Goal: Transaction & Acquisition: Download file/media

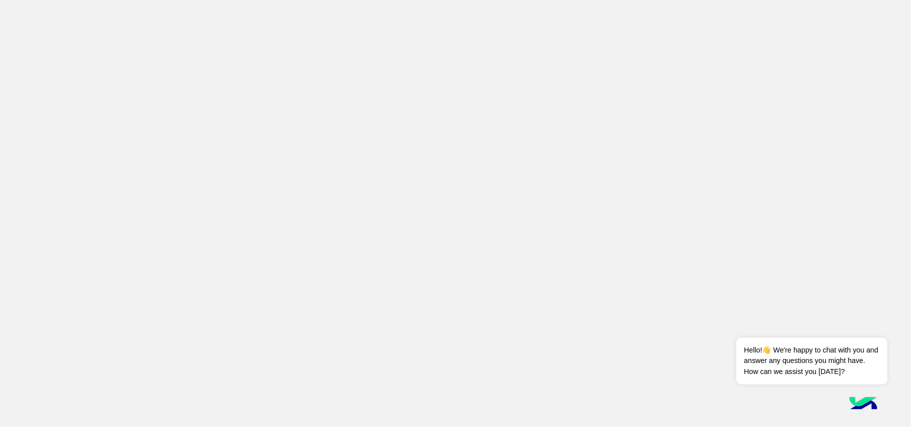
click at [725, 31] on app-root at bounding box center [455, 213] width 911 height 427
click at [149, 101] on app-root at bounding box center [455, 213] width 911 height 427
click at [777, 369] on span "Hello!👋 We're happy to chat with you and answer any questions you might have. H…" at bounding box center [811, 361] width 151 height 47
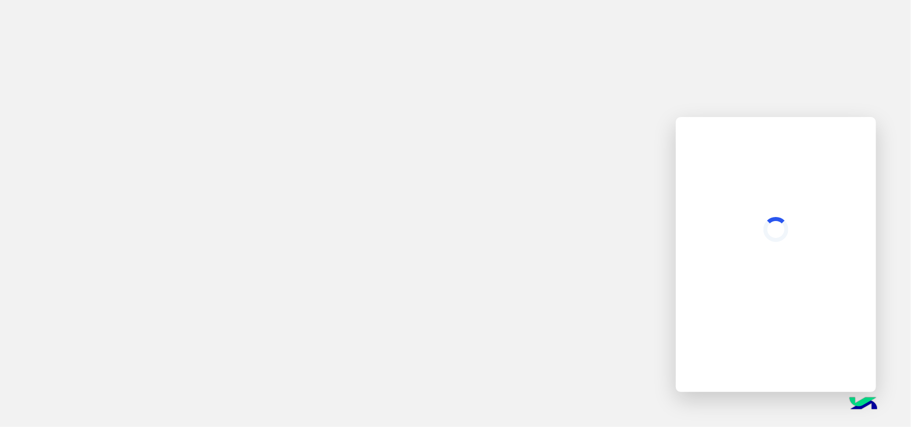
click at [469, 167] on app-root at bounding box center [455, 213] width 911 height 427
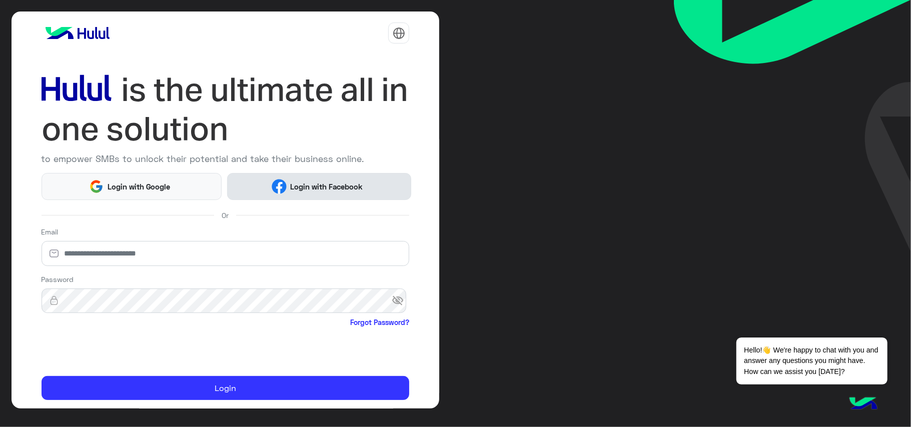
click at [303, 187] on span "Login with Facebook" at bounding box center [327, 187] width 80 height 12
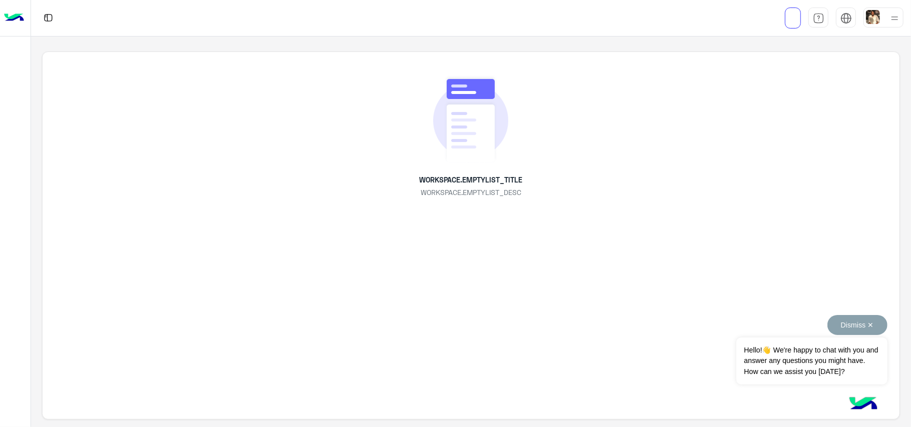
click at [874, 325] on button "Dismiss ✕" at bounding box center [857, 325] width 60 height 20
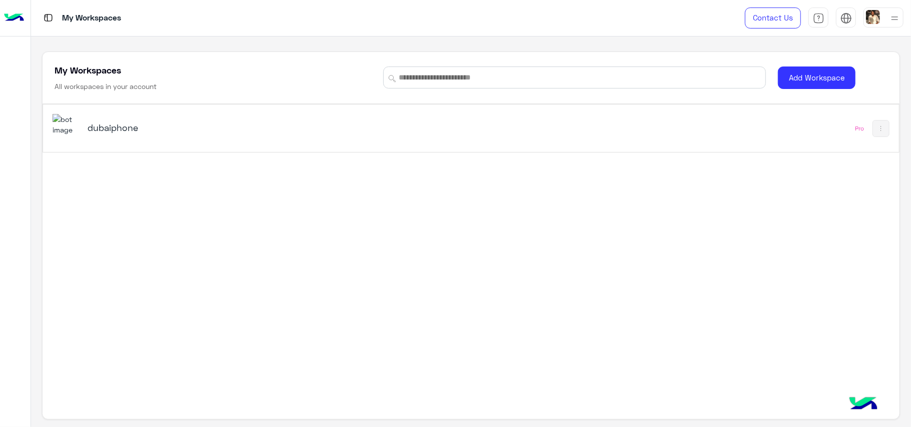
click at [66, 124] on img at bounding box center [66, 125] width 27 height 22
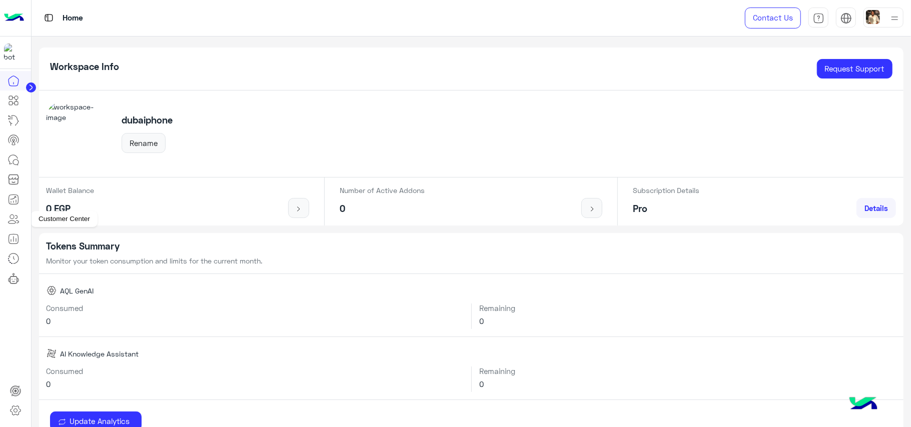
click at [14, 220] on icon at bounding box center [14, 219] width 12 height 12
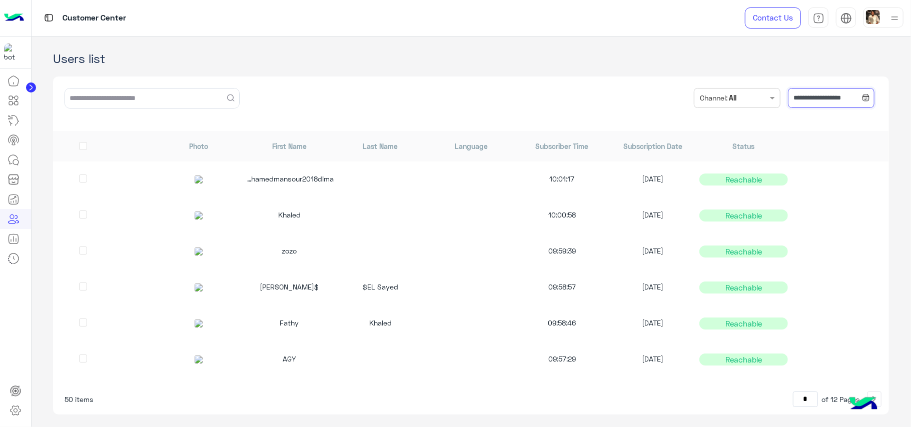
click at [854, 101] on input "**********" at bounding box center [831, 98] width 87 height 20
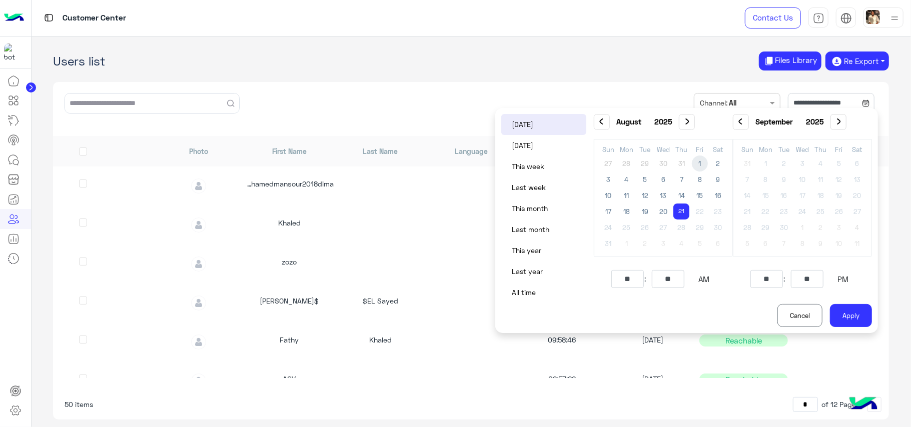
click at [702, 163] on span "1" at bounding box center [700, 164] width 16 height 16
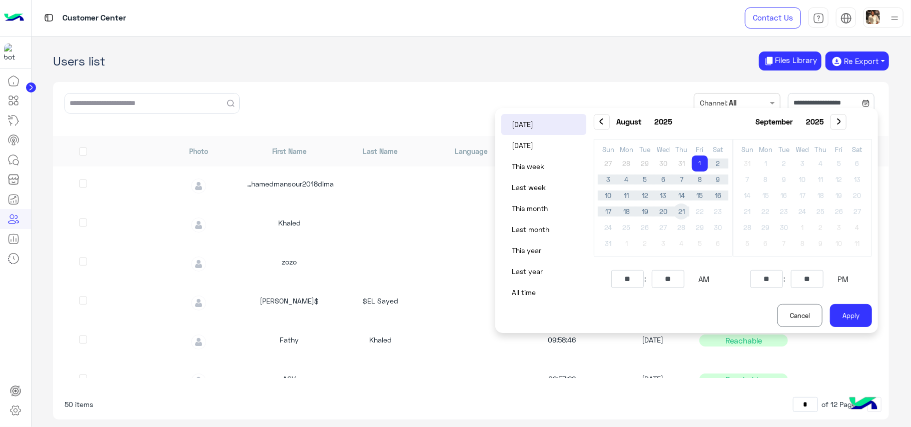
click at [684, 215] on span "21" at bounding box center [681, 212] width 16 height 16
click at [855, 319] on button "Apply" at bounding box center [851, 315] width 42 height 23
type input "**********"
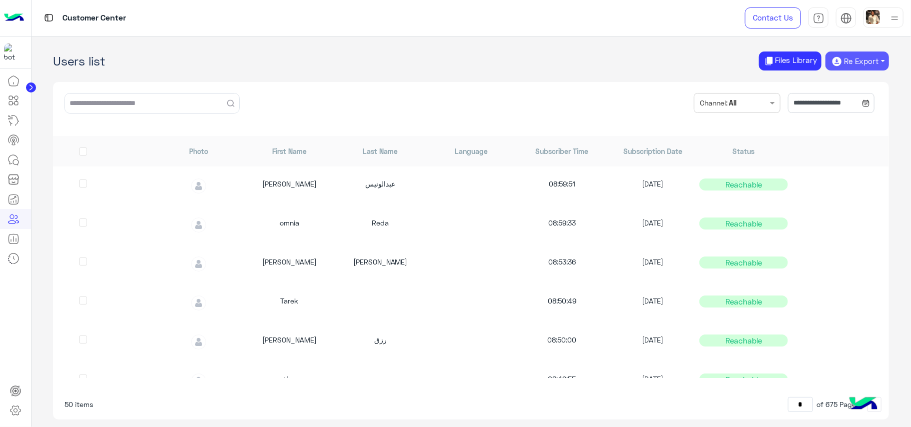
click at [878, 62] on button "Re Export" at bounding box center [857, 61] width 64 height 19
click at [874, 82] on button "CSV" at bounding box center [857, 83] width 48 height 14
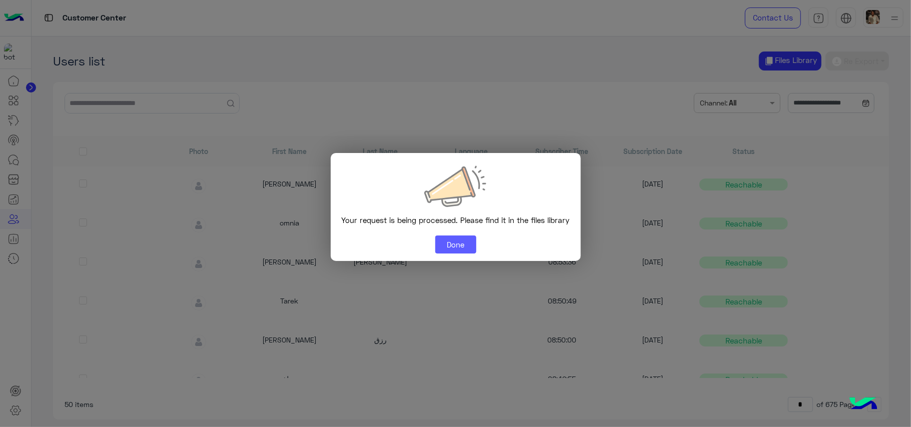
click at [453, 249] on button "Done" at bounding box center [455, 245] width 41 height 18
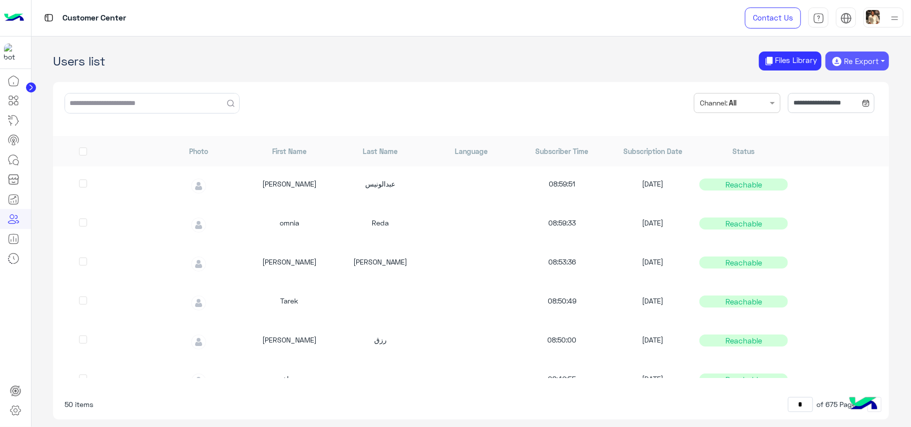
click at [882, 58] on button "Re Export" at bounding box center [857, 61] width 64 height 19
click at [861, 77] on button "CSV" at bounding box center [857, 83] width 48 height 14
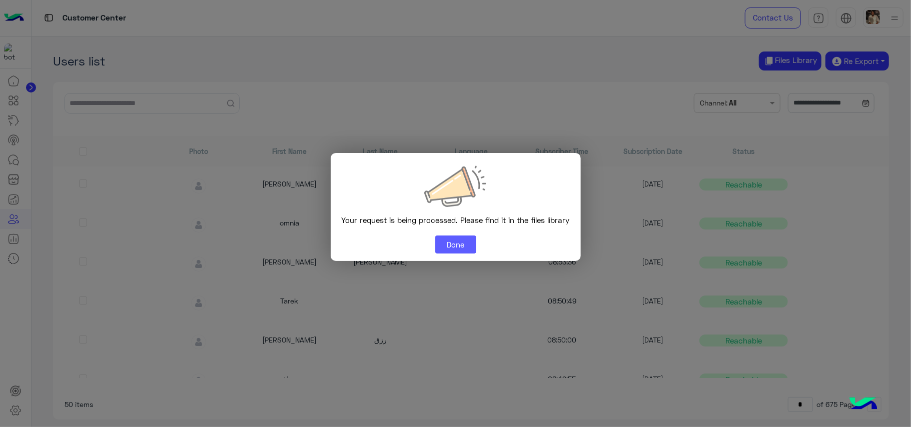
click at [449, 247] on button "Done" at bounding box center [455, 245] width 41 height 18
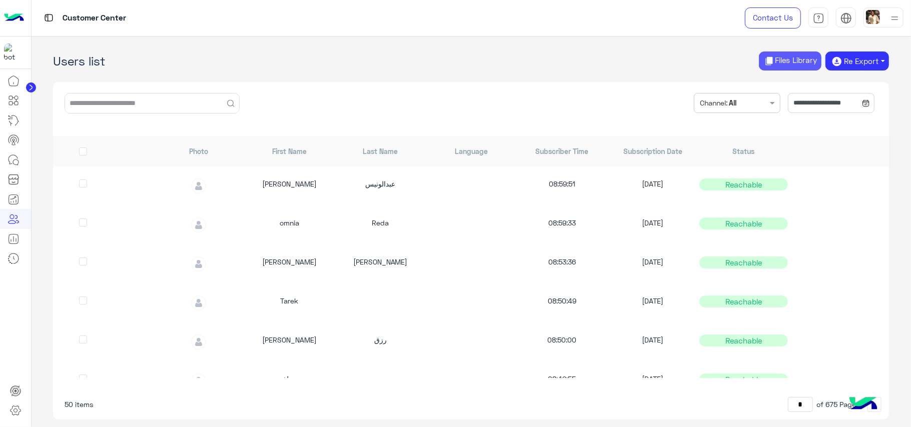
click at [801, 63] on button "Files Library" at bounding box center [790, 62] width 63 height 20
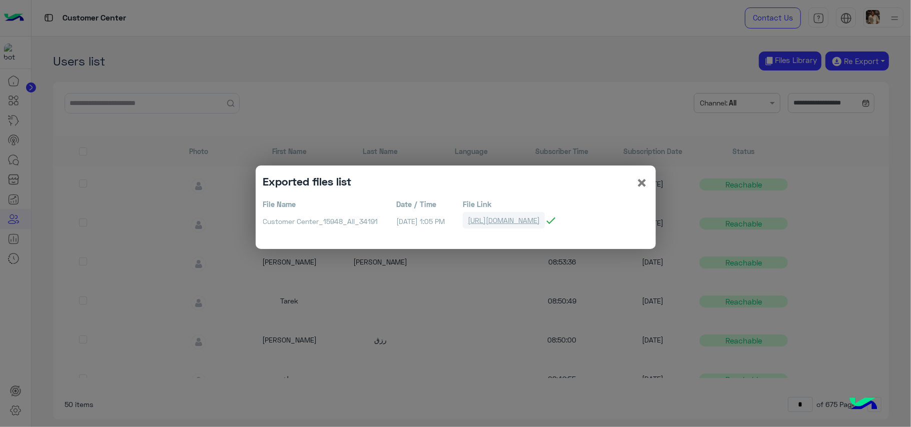
click at [545, 223] on link "https://bots-resources.s3.amazonaws.com/PlatformAttachments/LIVE/15948/Customer…" at bounding box center [504, 220] width 82 height 17
click at [645, 184] on span "×" at bounding box center [642, 182] width 12 height 23
